Goal: Information Seeking & Learning: Learn about a topic

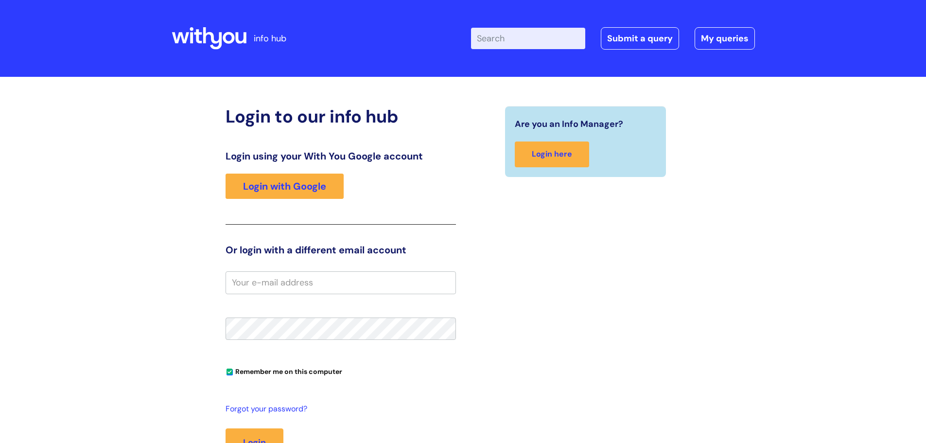
click at [281, 285] on input "email" at bounding box center [341, 282] width 231 height 22
type input "blair.barrett@wearewithyou.org.uk"
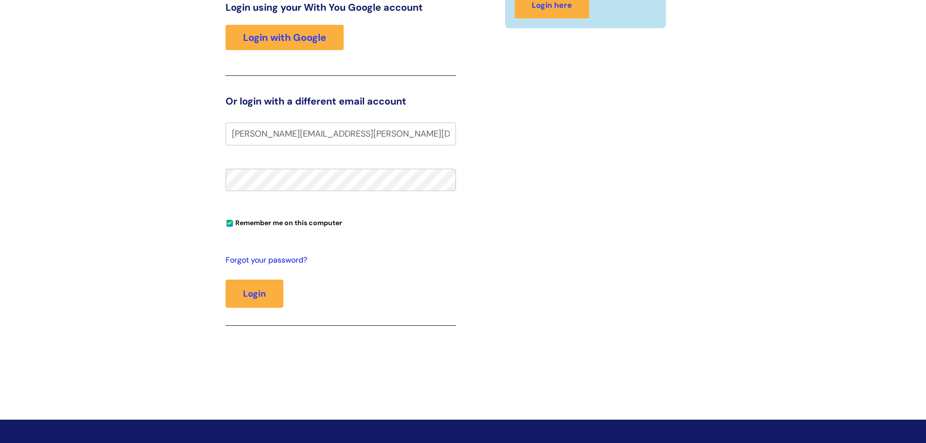
scroll to position [204, 0]
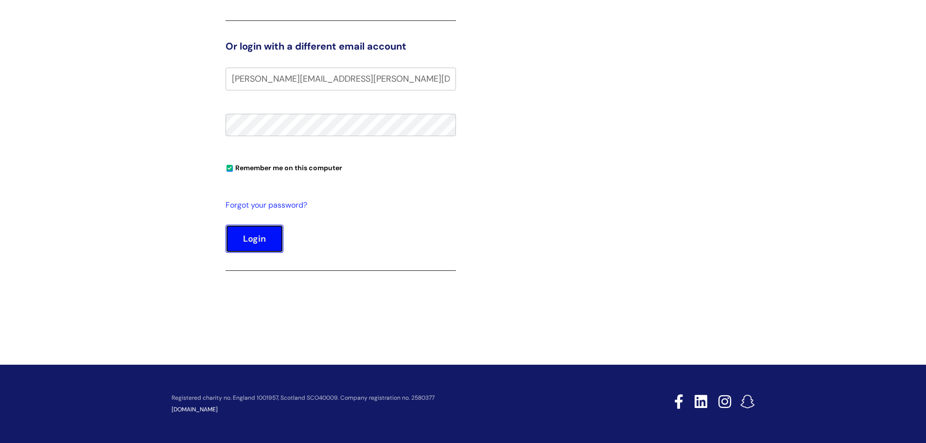
click at [264, 237] on button "Login" at bounding box center [255, 239] width 58 height 28
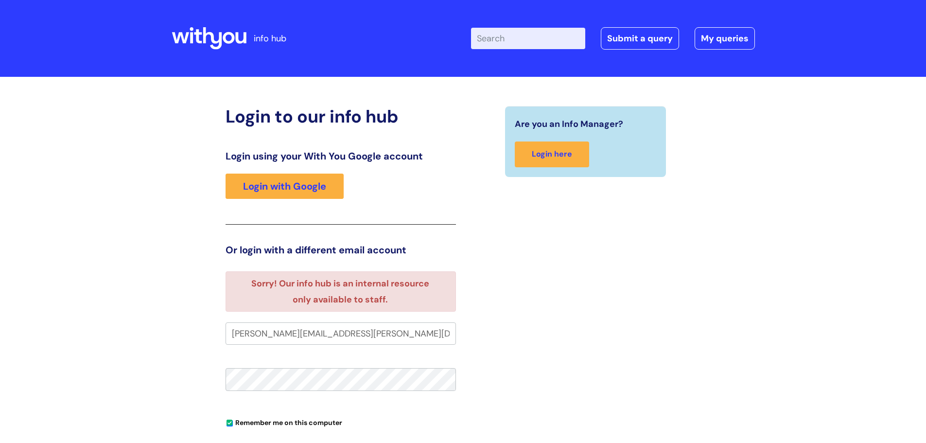
click at [532, 397] on div "Are you an Info Manager? Login here" at bounding box center [585, 327] width 245 height 443
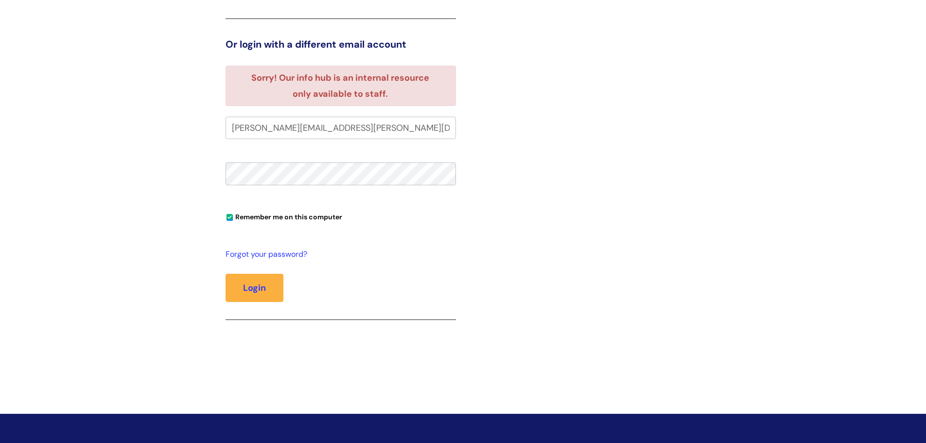
scroll to position [206, 0]
click at [251, 278] on button "Login" at bounding box center [255, 287] width 58 height 28
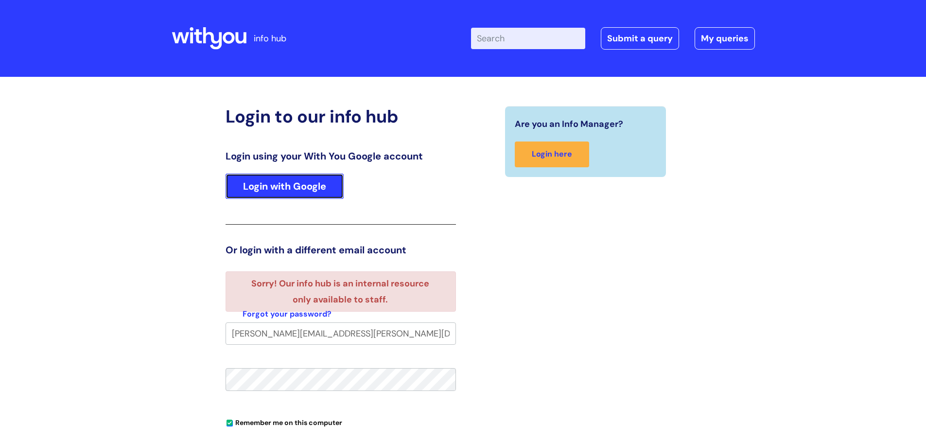
click at [271, 188] on link "Login with Google" at bounding box center [285, 186] width 118 height 25
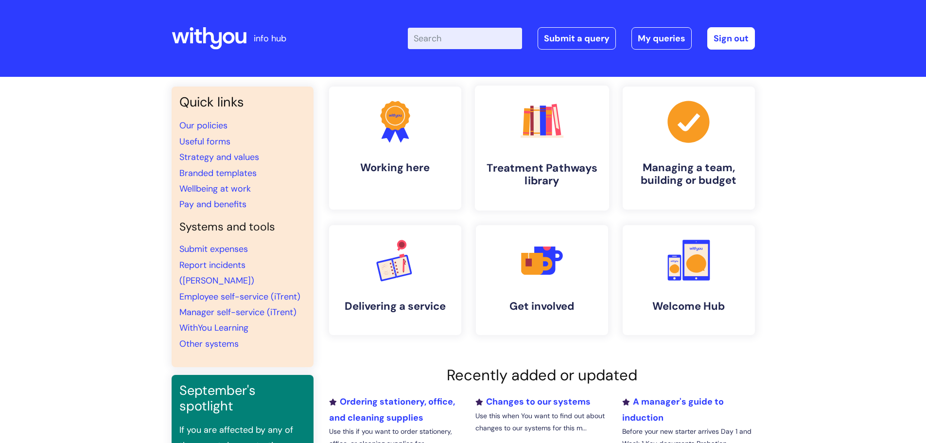
click at [537, 153] on link ".cls-1{fill:#f89b22;}.cls-1,.cls-2,.cls-3,.cls-4,.cls-5,.cls-6,.cls-7{stroke-wi…" at bounding box center [542, 148] width 134 height 125
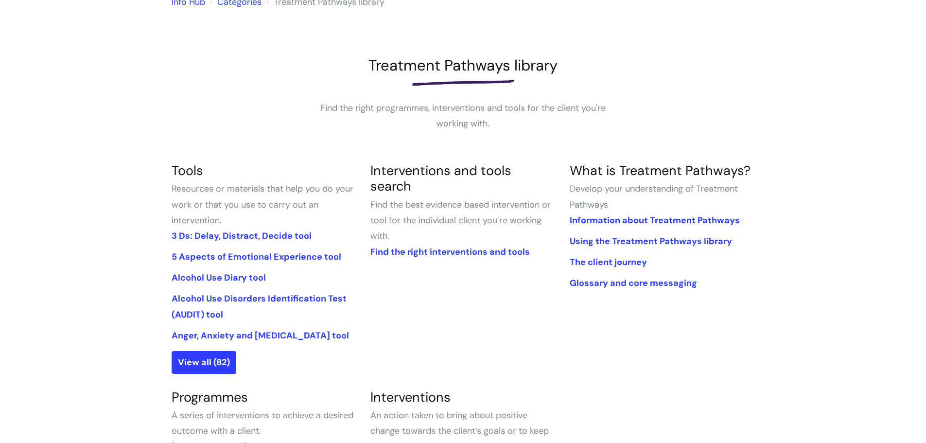
scroll to position [97, 0]
click at [286, 235] on link "3 Ds: Delay, Distract, Decide tool" at bounding box center [242, 235] width 140 height 12
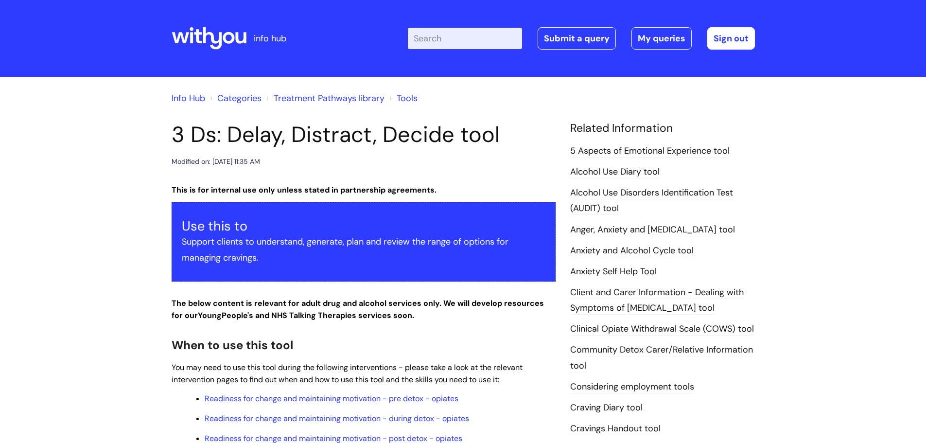
click at [300, 205] on div "Use this to Support clients to understand, generate, plan and review the range …" at bounding box center [364, 241] width 384 height 79
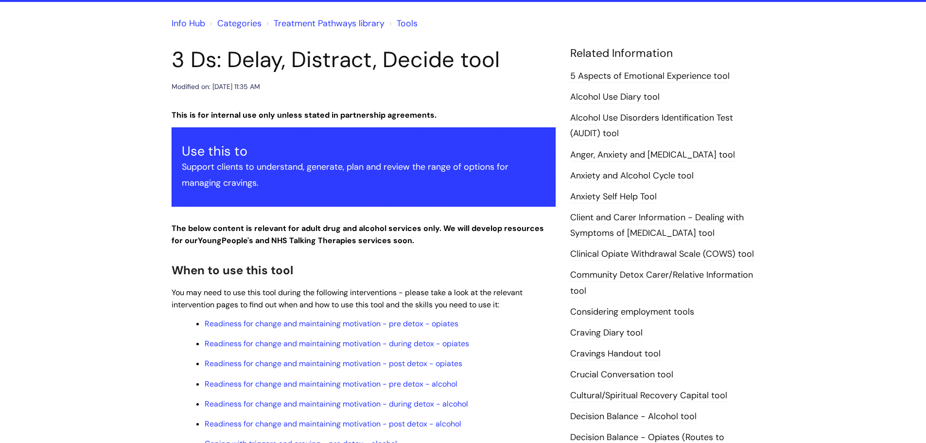
scroll to position [51, 0]
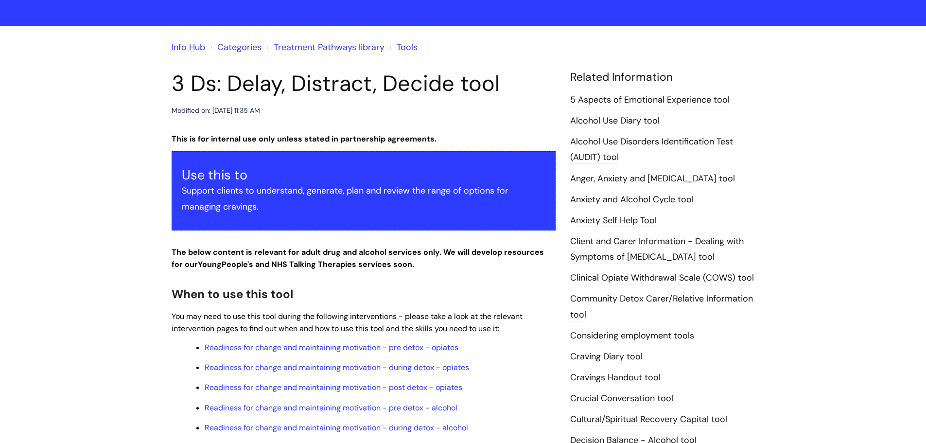
click at [643, 177] on link "Anger, Anxiety and [MEDICAL_DATA] tool" at bounding box center [652, 179] width 165 height 13
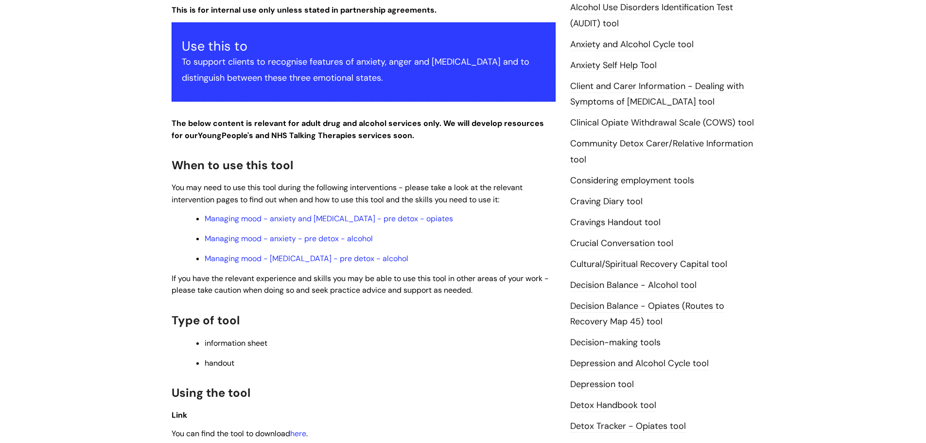
scroll to position [206, 0]
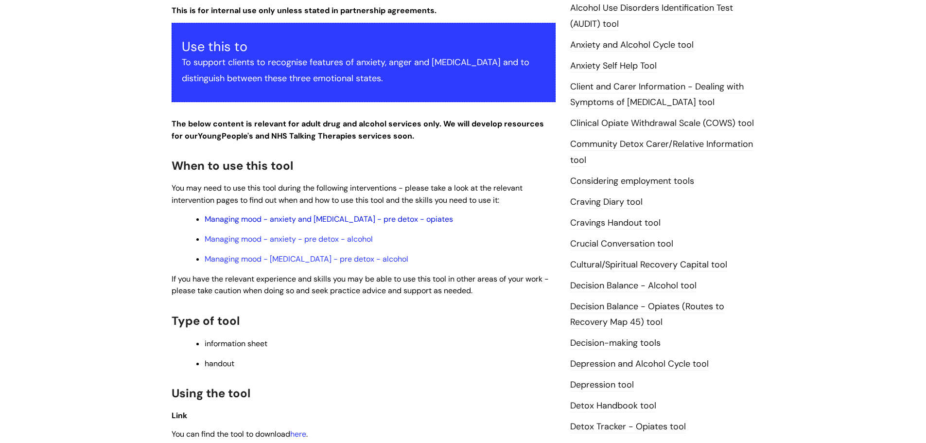
click at [225, 214] on link "Managing mood - anxiety and depression - pre detox - opiates" at bounding box center [329, 219] width 248 height 10
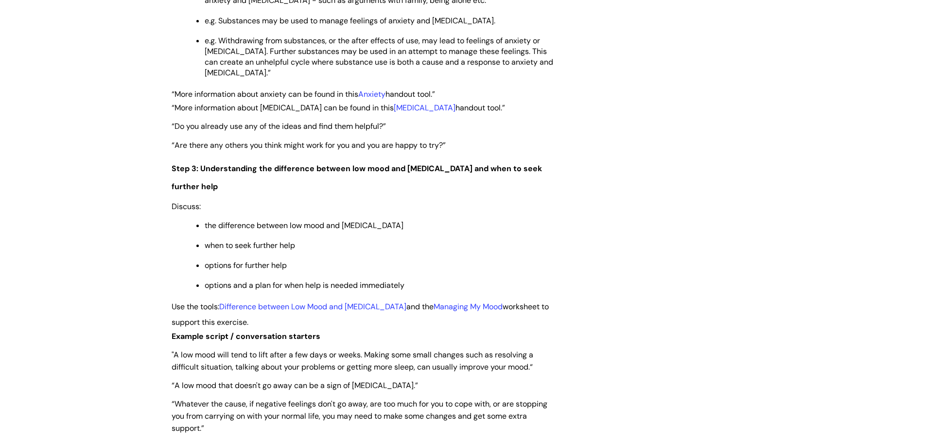
scroll to position [1716, 0]
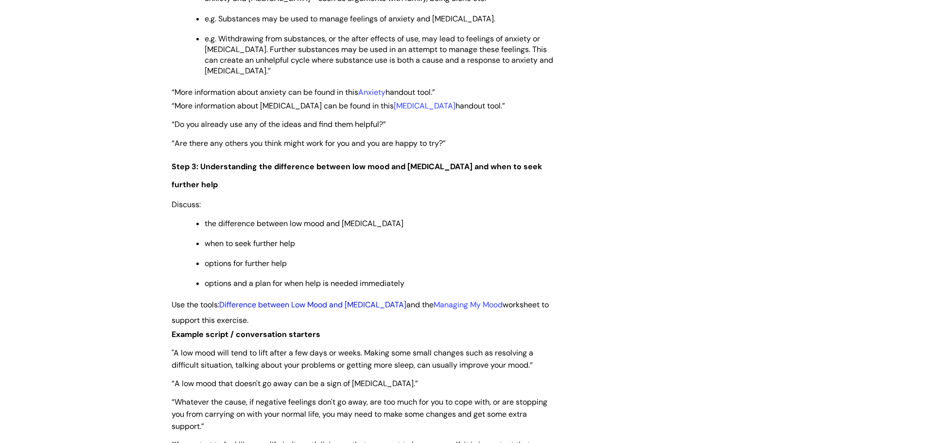
click at [251, 300] on link "Difference between Low Mood and [MEDICAL_DATA]" at bounding box center [312, 305] width 187 height 10
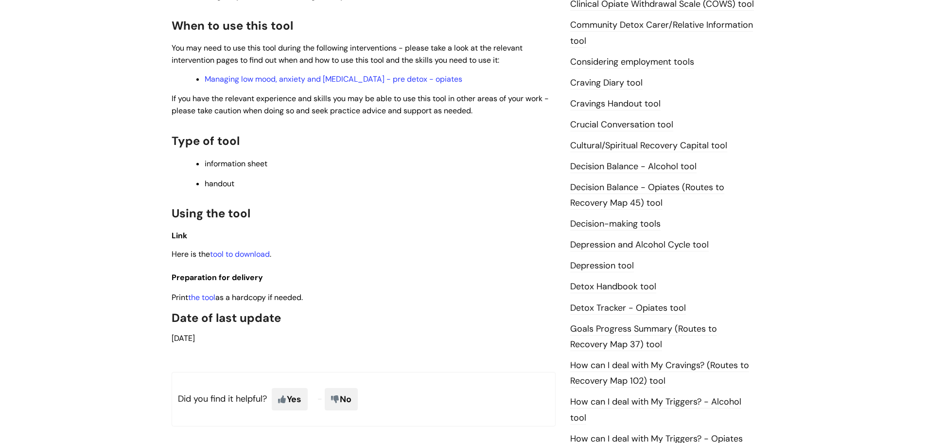
scroll to position [349, 0]
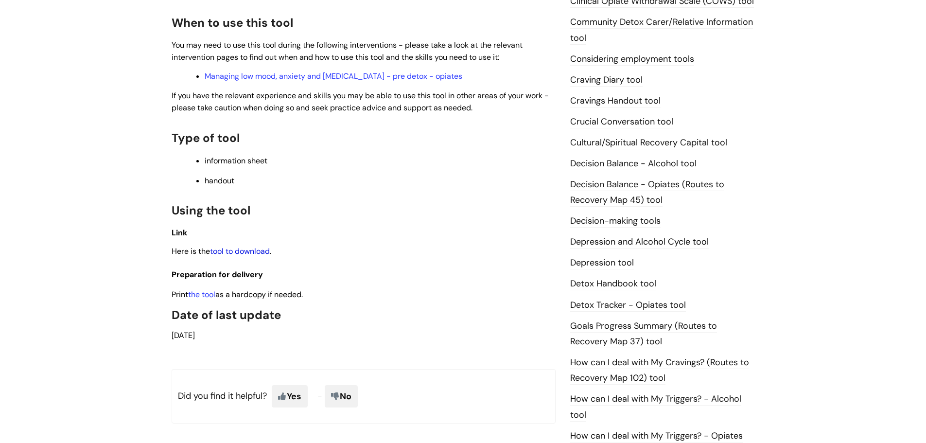
click at [224, 250] on link "tool to download" at bounding box center [240, 251] width 60 height 10
